Goal: Task Accomplishment & Management: Manage account settings

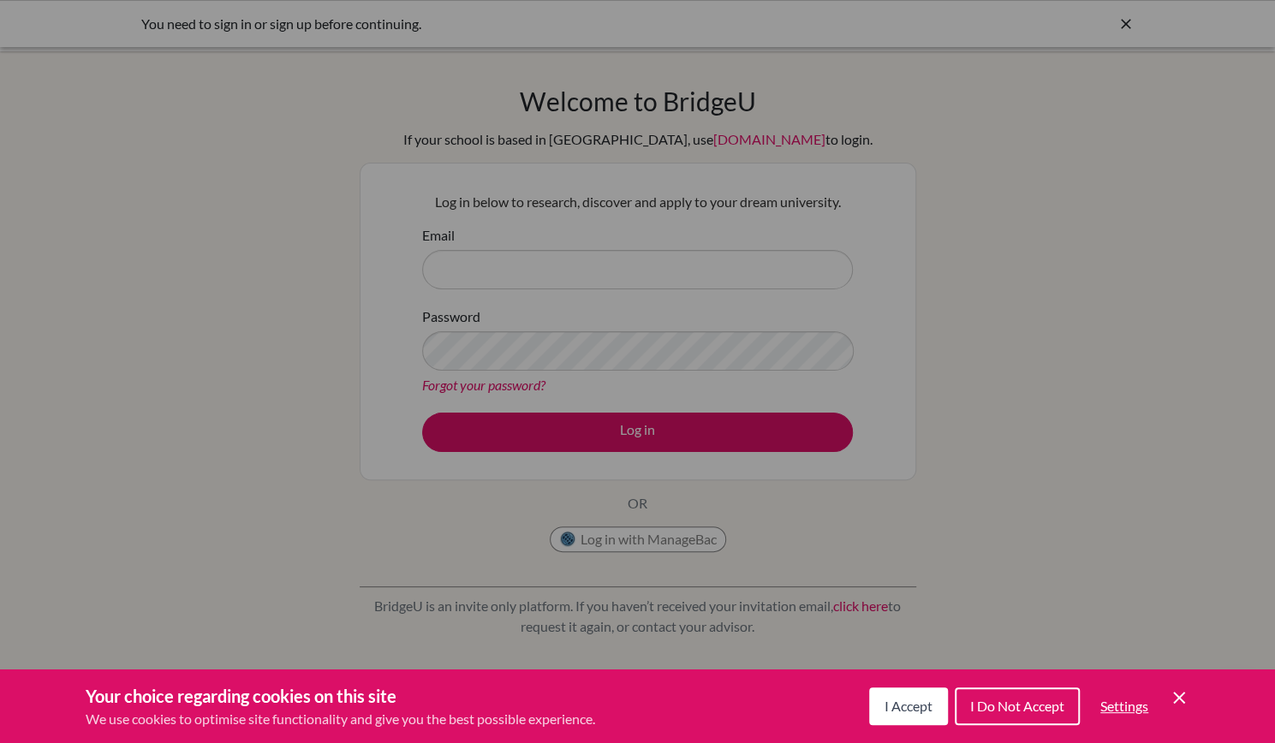
click at [906, 712] on span "I Accept" at bounding box center [909, 706] width 48 height 16
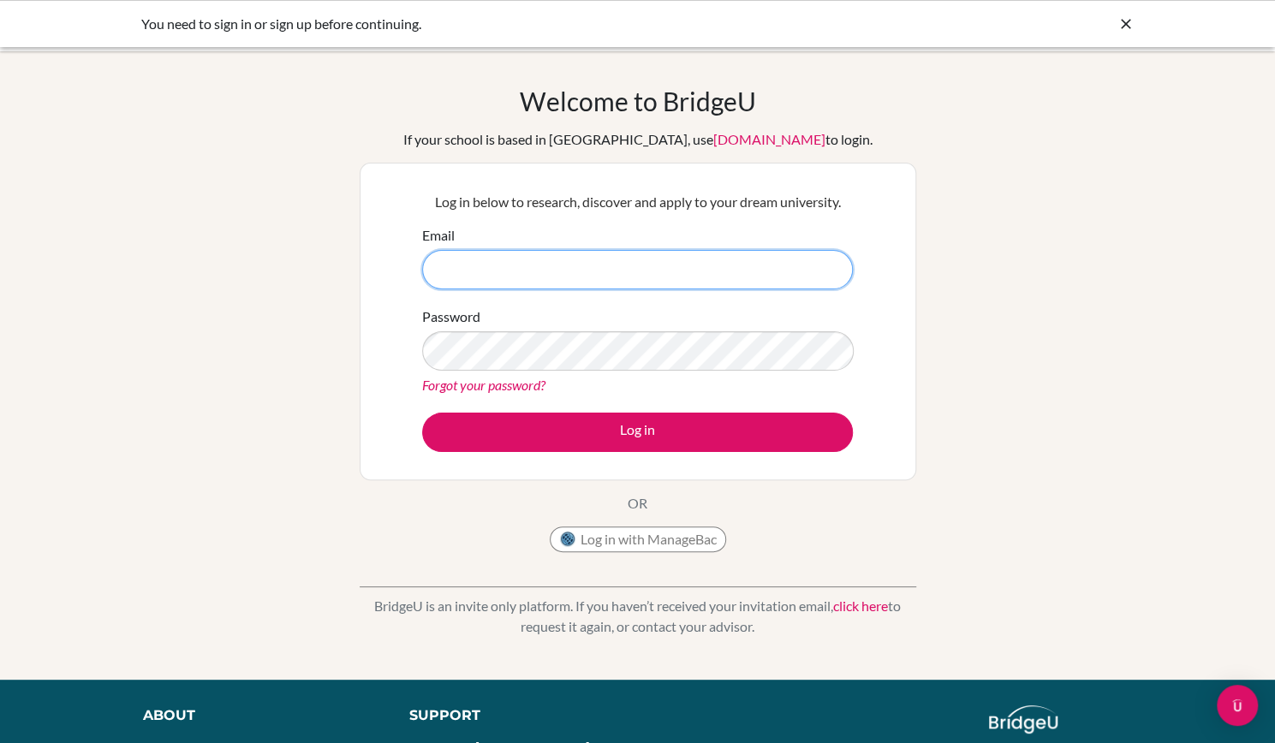
click at [591, 265] on input "Email" at bounding box center [637, 269] width 431 height 39
type input "[PERSON_NAME][EMAIL_ADDRESS][PERSON_NAME][DOMAIN_NAME]"
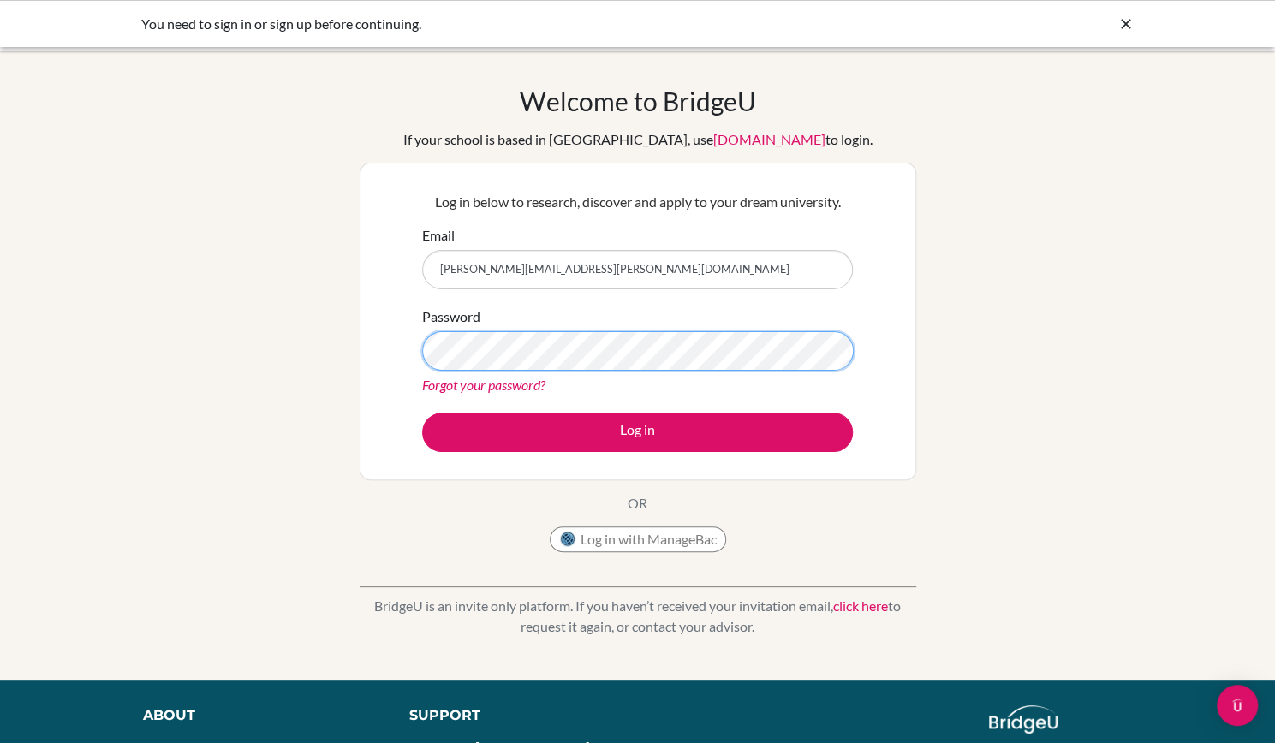
click at [422, 413] on button "Log in" at bounding box center [637, 432] width 431 height 39
click at [521, 379] on link "Forgot your password?" at bounding box center [483, 385] width 123 height 16
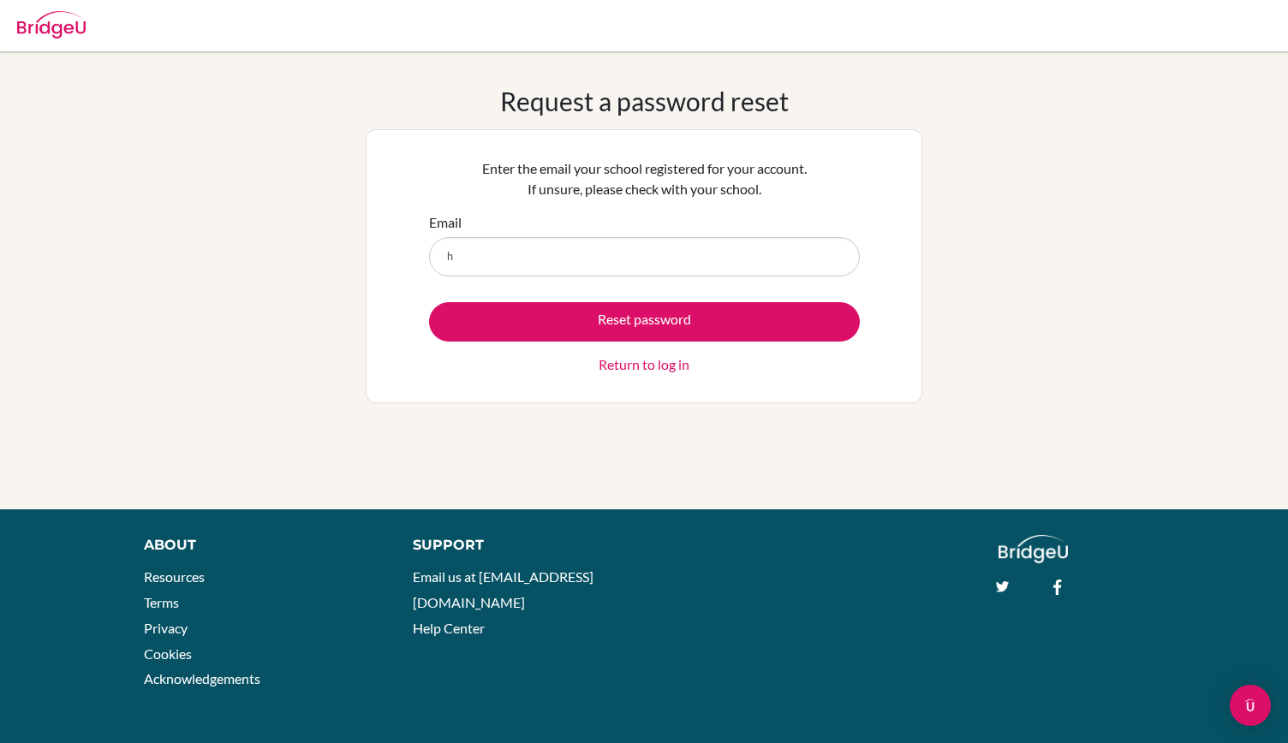
type input "[PERSON_NAME][EMAIL_ADDRESS][PERSON_NAME][DOMAIN_NAME]"
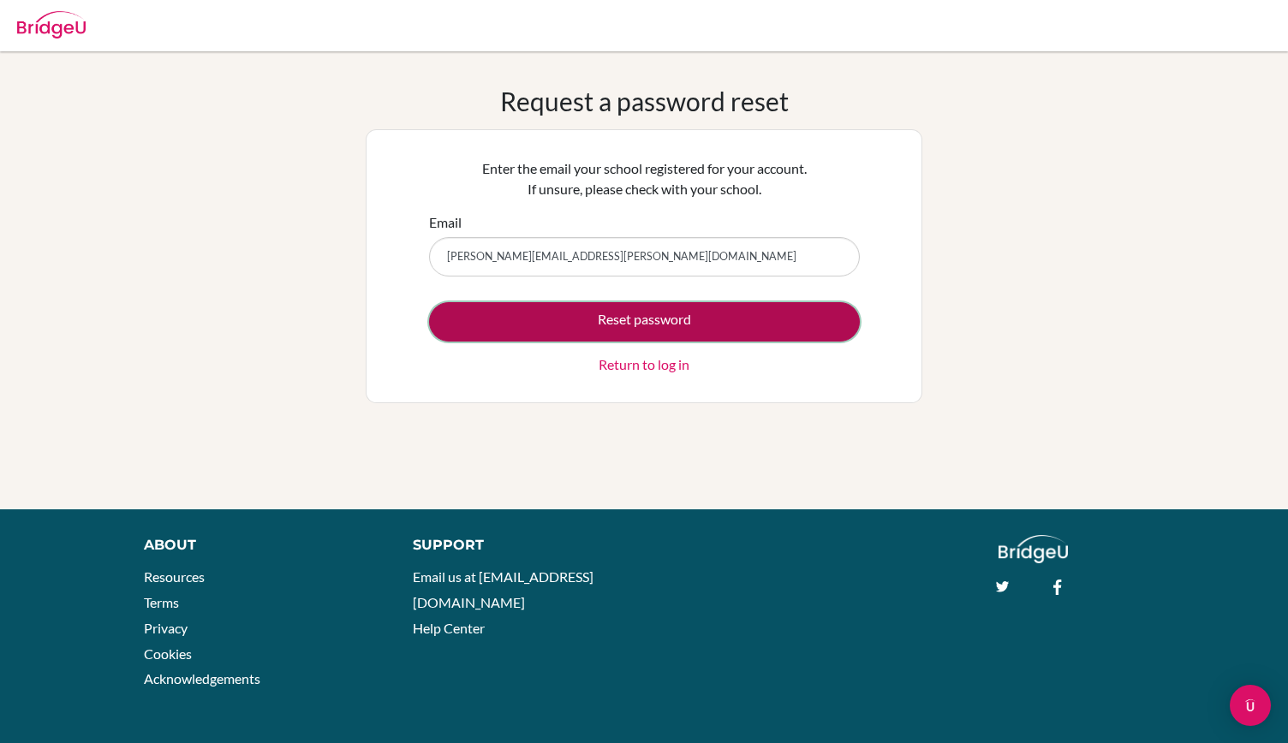
click at [648, 323] on button "Reset password" at bounding box center [644, 321] width 431 height 39
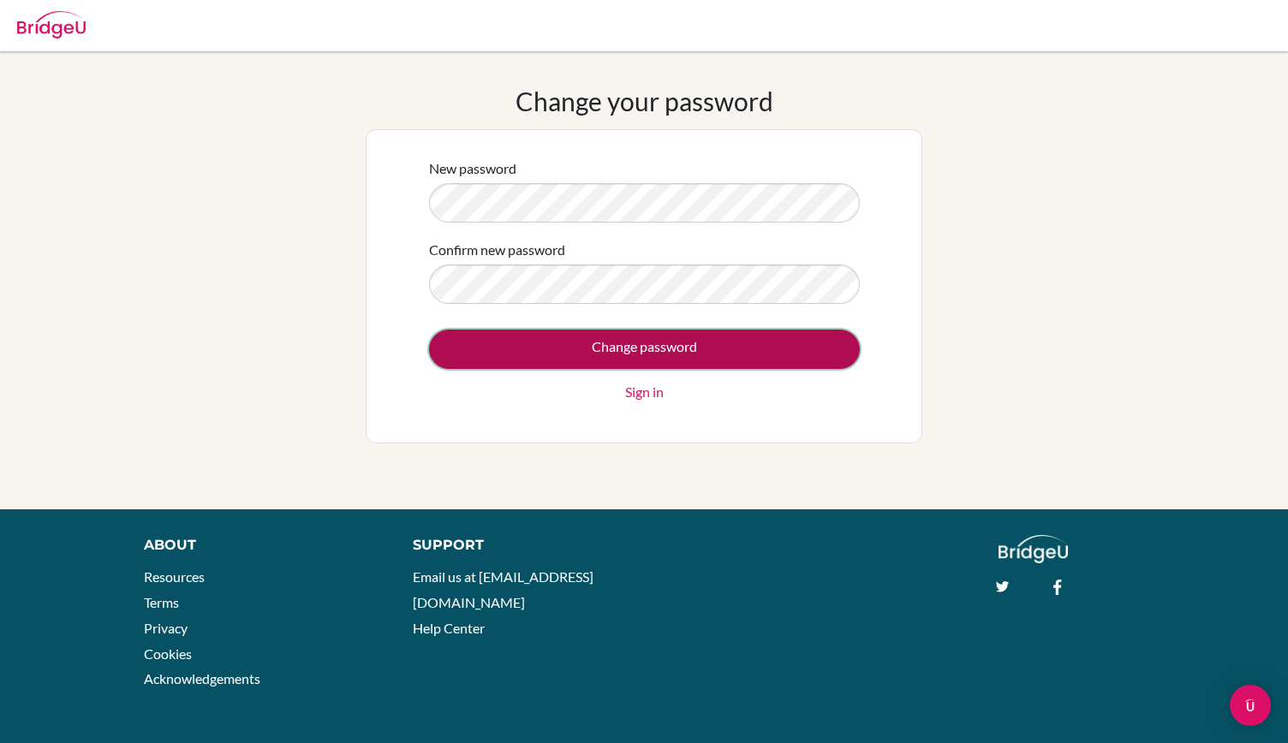
click at [616, 343] on input "Change password" at bounding box center [644, 349] width 431 height 39
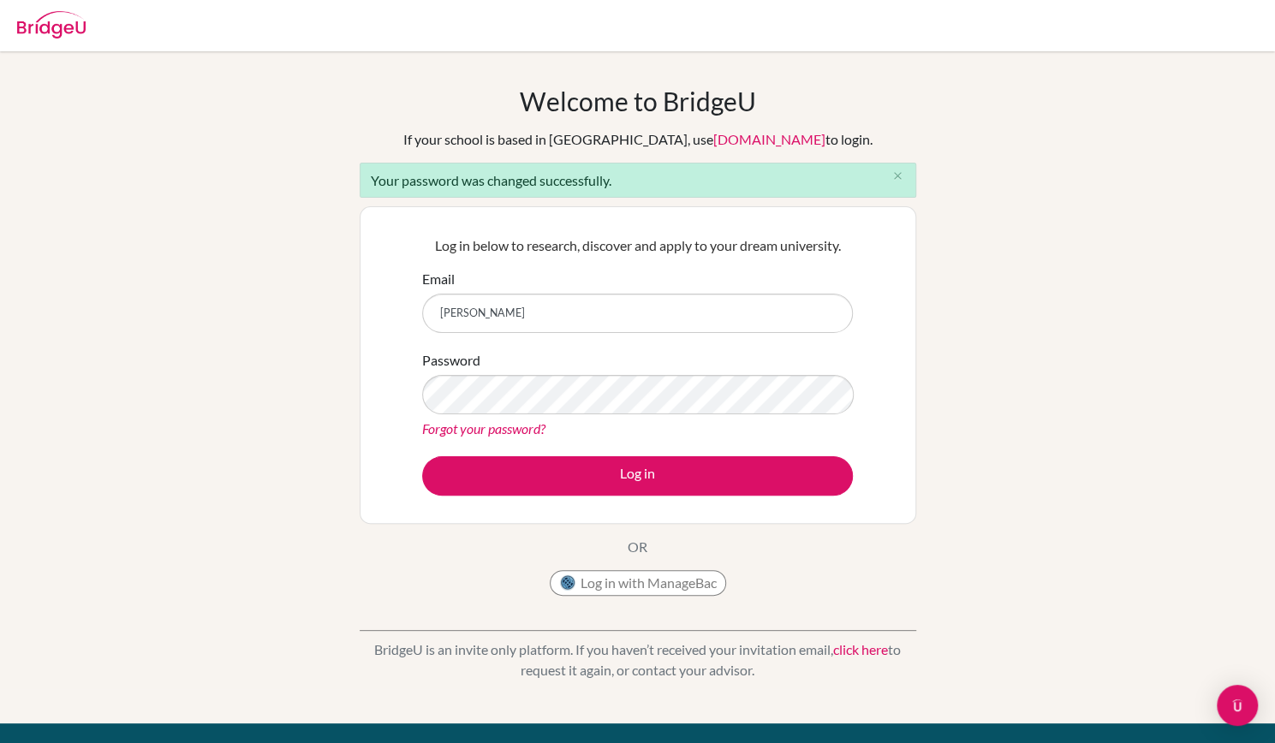
type input "[PERSON_NAME][EMAIL_ADDRESS][PERSON_NAME][DOMAIN_NAME]"
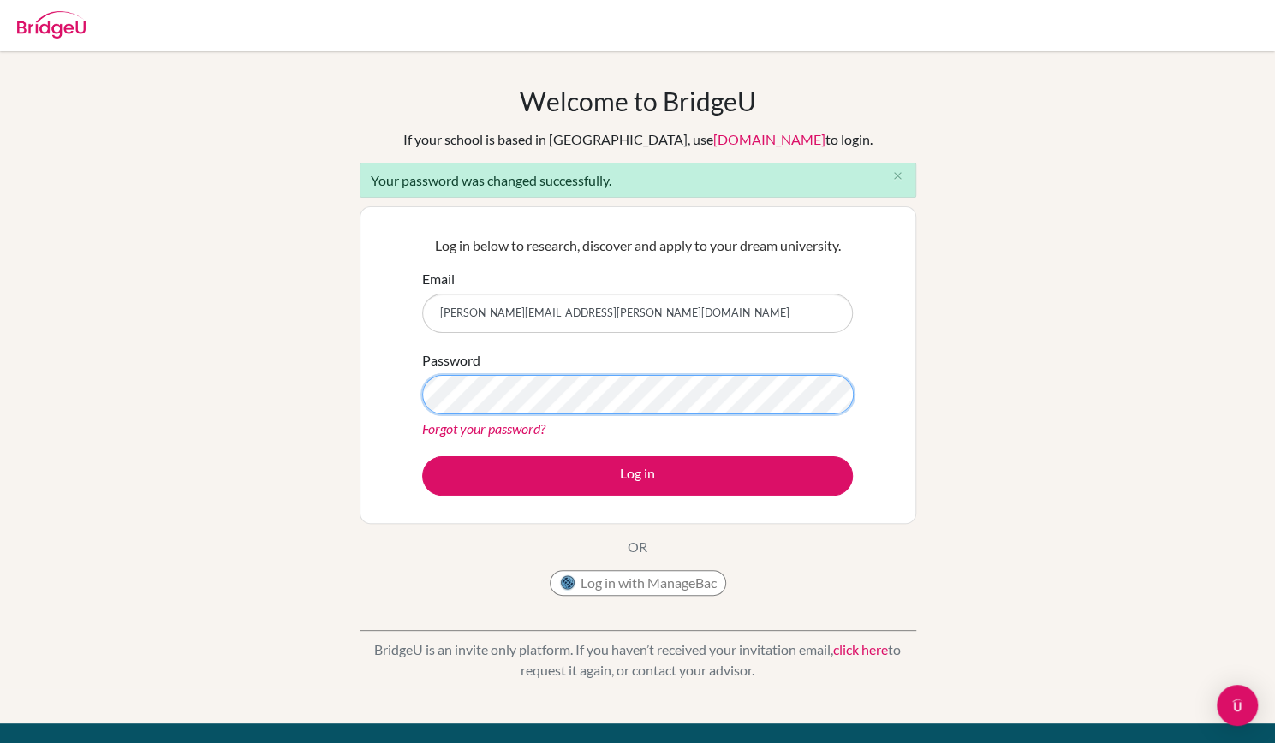
click at [422, 456] on button "Log in" at bounding box center [637, 475] width 431 height 39
